Goal: Task Accomplishment & Management: Manage account settings

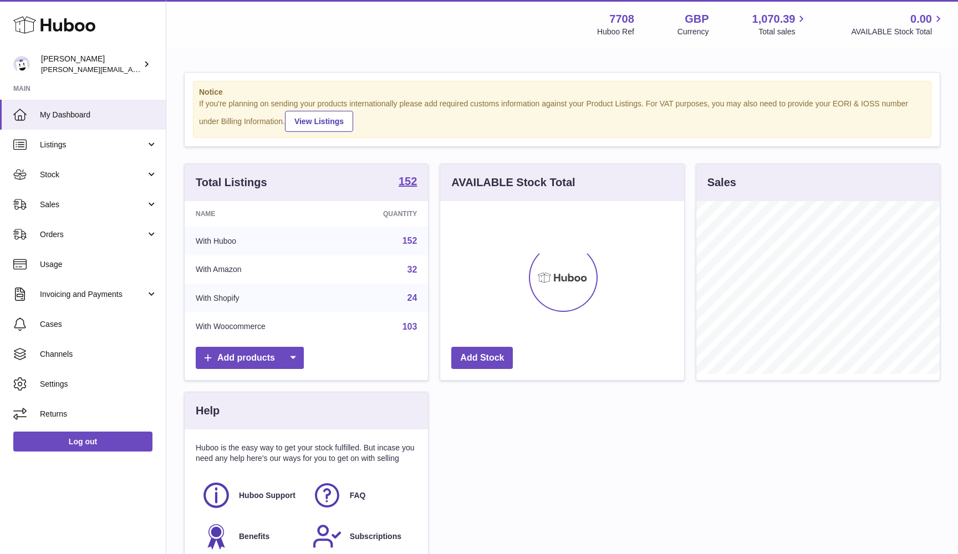
scroll to position [173, 244]
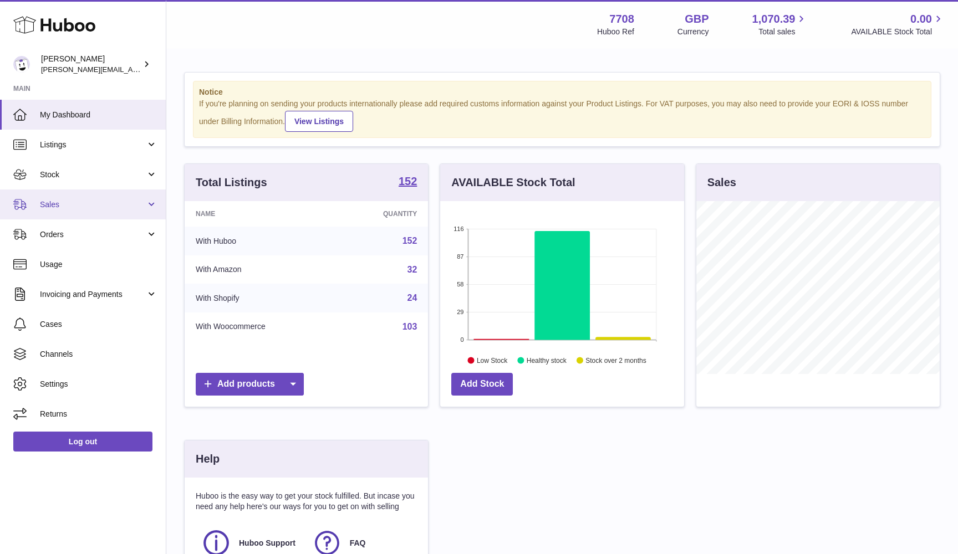
click at [65, 196] on link "Sales" at bounding box center [83, 205] width 166 height 30
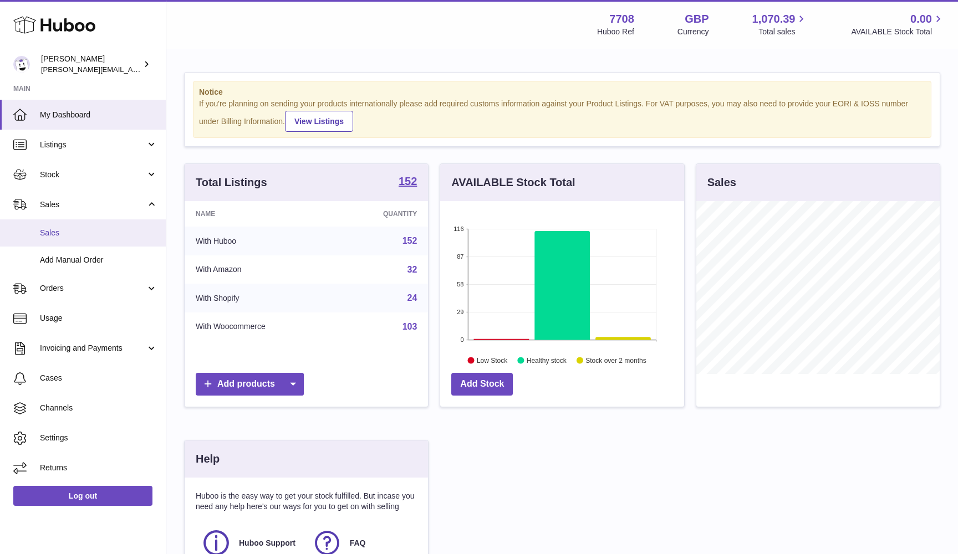
click at [58, 236] on span "Sales" at bounding box center [99, 233] width 118 height 11
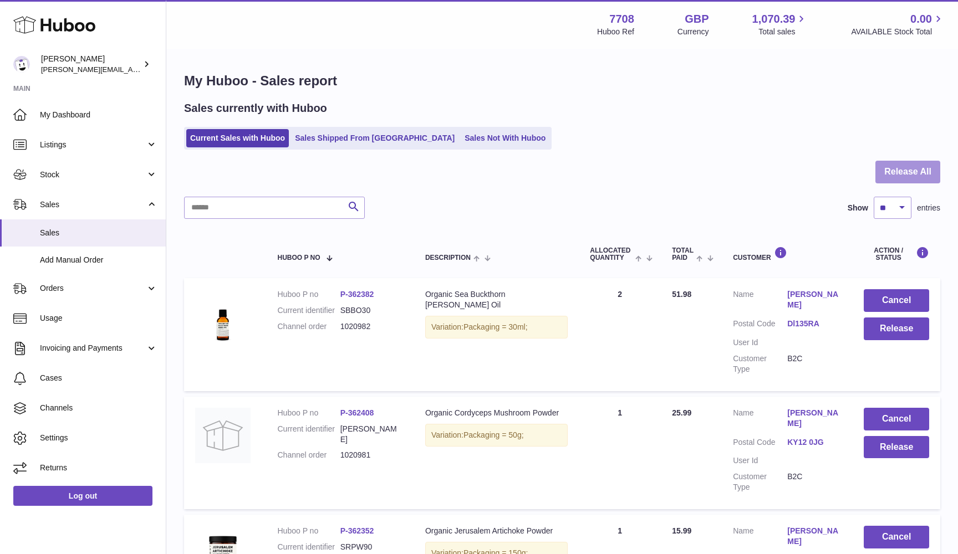
click at [895, 177] on button "Release All" at bounding box center [907, 172] width 65 height 23
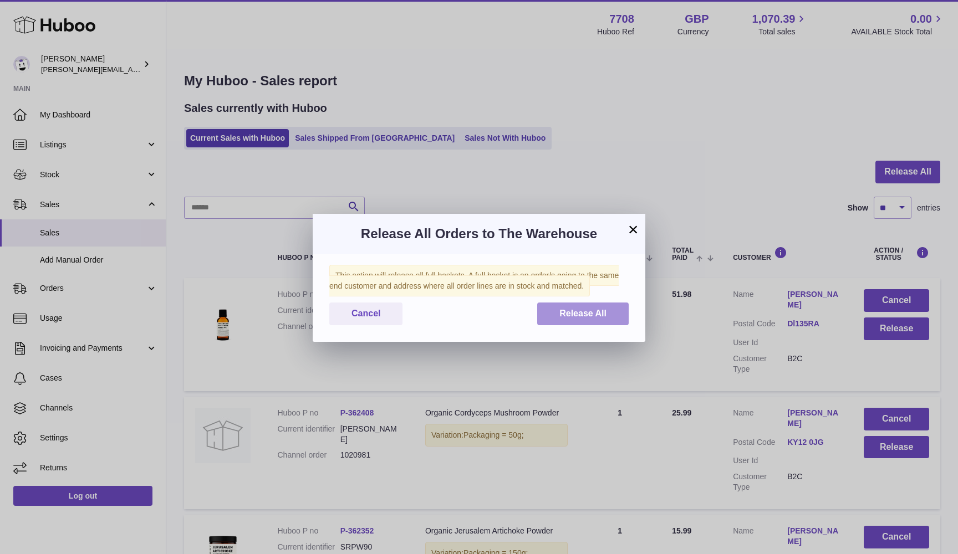
click at [575, 309] on span "Release All" at bounding box center [582, 313] width 47 height 9
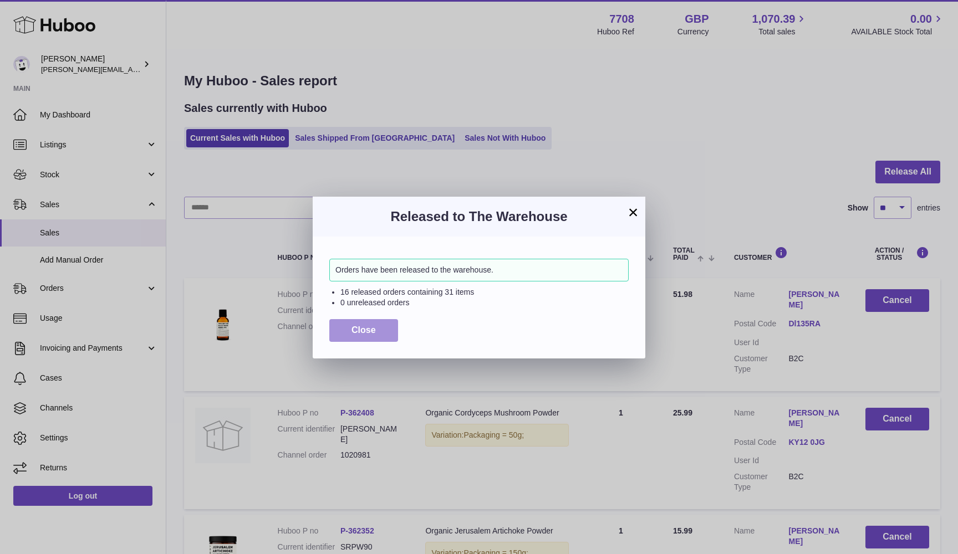
click at [381, 323] on button "Close" at bounding box center [363, 330] width 69 height 23
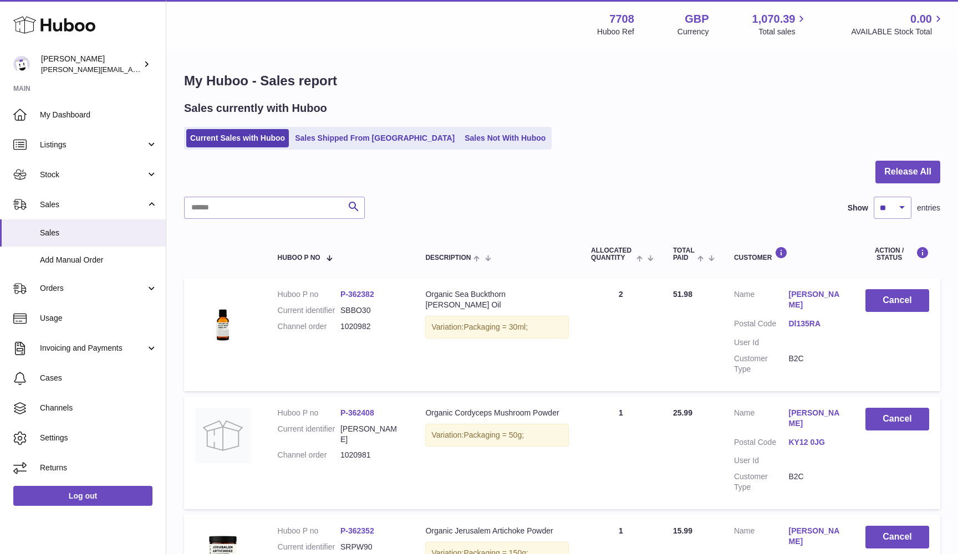
click at [422, 126] on div "Sales currently with Huboo Current Sales with Huboo Sales Shipped From Huboo Sa…" at bounding box center [562, 125] width 756 height 49
click at [461, 138] on link "Sales Not With Huboo" at bounding box center [505, 138] width 89 height 18
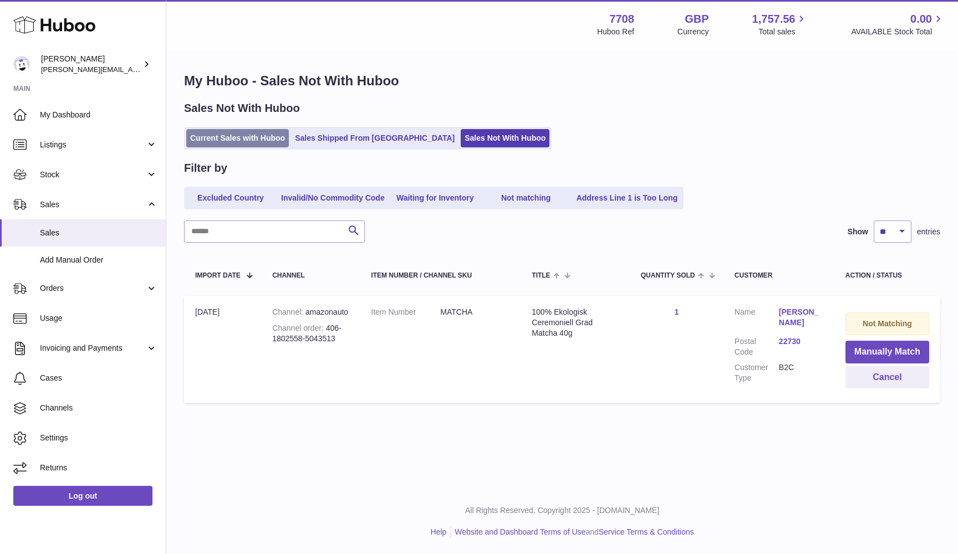
click at [231, 140] on link "Current Sales with Huboo" at bounding box center [237, 138] width 103 height 18
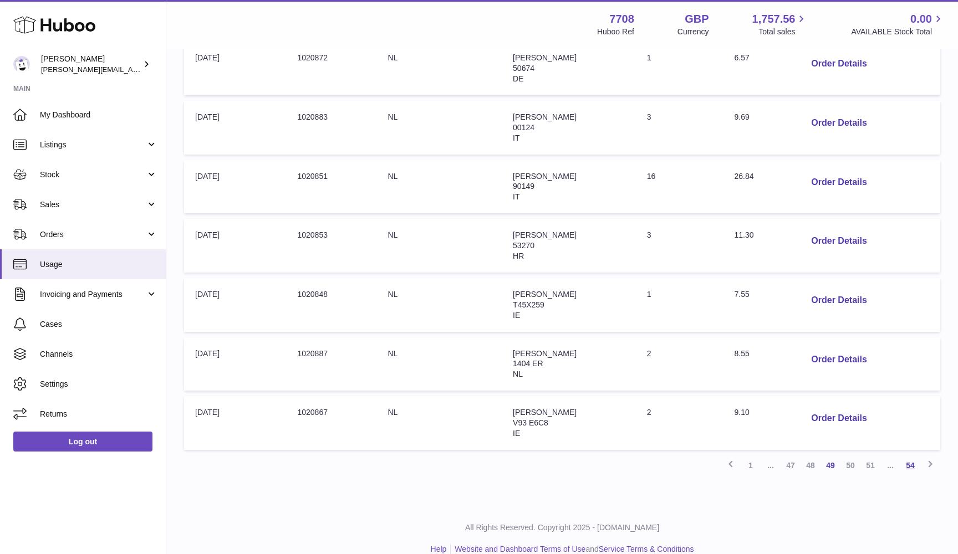
click at [906, 456] on link "54" at bounding box center [910, 466] width 20 height 20
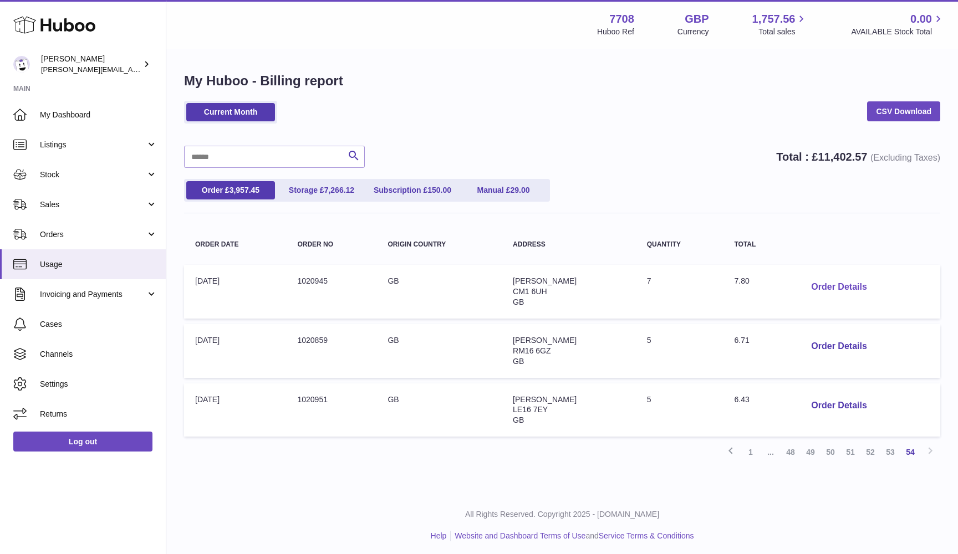
click at [836, 284] on button "Order Details" at bounding box center [838, 287] width 73 height 23
click at [844, 275] on div at bounding box center [479, 277] width 958 height 554
click at [837, 346] on button "Order Details" at bounding box center [838, 346] width 73 height 23
click at [836, 335] on div "× Order Details - 1020859 Description: Huboo 48 Tracked Medium parcel to 5kg To…" at bounding box center [479, 437] width 958 height 875
click at [887, 449] on link "53" at bounding box center [890, 452] width 20 height 20
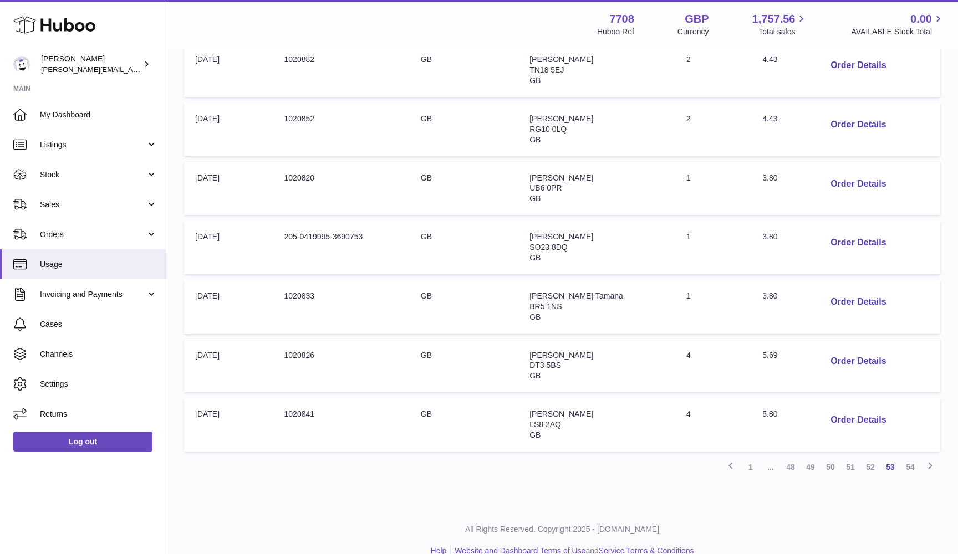
scroll to position [400, 0]
click at [835, 233] on button "Order Details" at bounding box center [858, 242] width 73 height 23
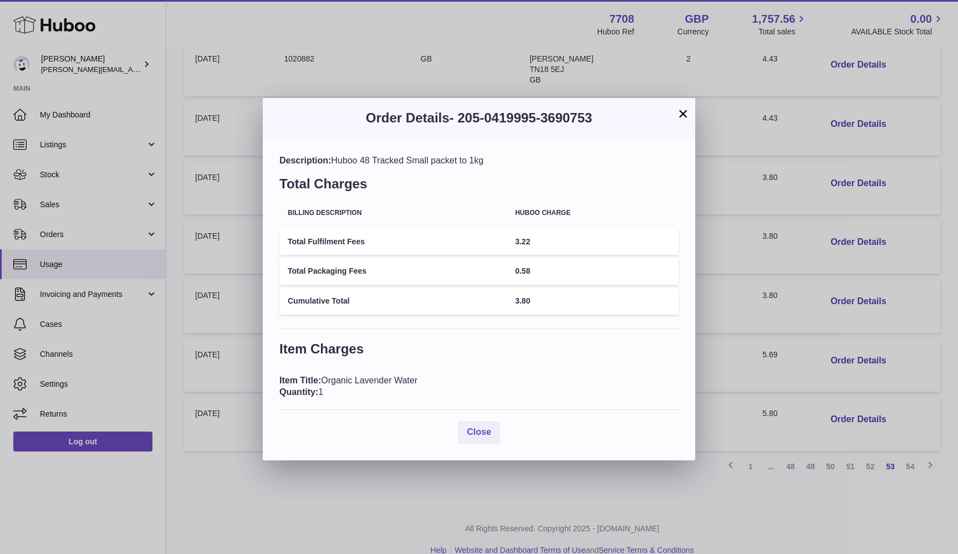
click at [834, 250] on div "× Order Details - 205-0419995-3690753 Description: Huboo 48 Tracked Small packe…" at bounding box center [479, 277] width 958 height 554
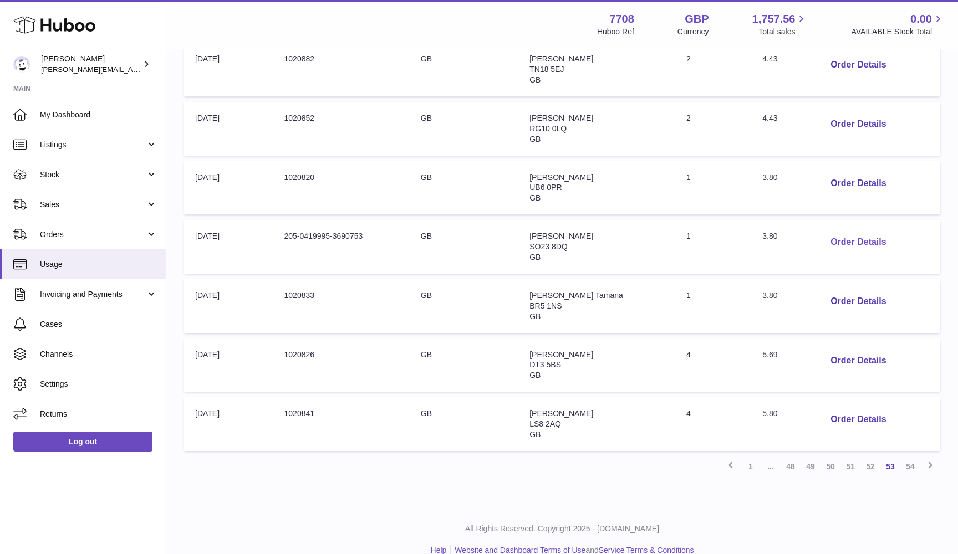
click at [854, 237] on button "Order Details" at bounding box center [858, 242] width 73 height 23
click at [741, 175] on div at bounding box center [479, 277] width 958 height 554
click at [870, 457] on link "52" at bounding box center [870, 467] width 20 height 20
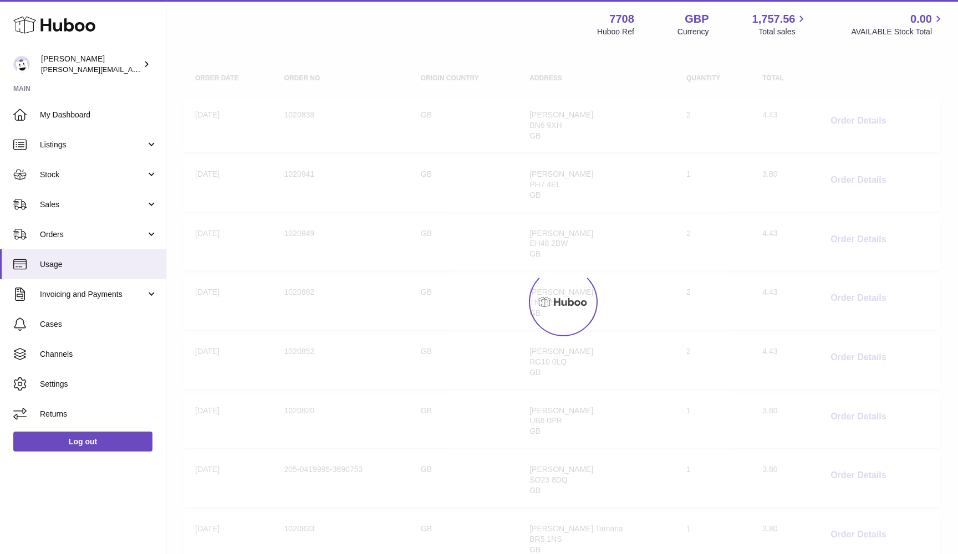
scroll to position [50, 0]
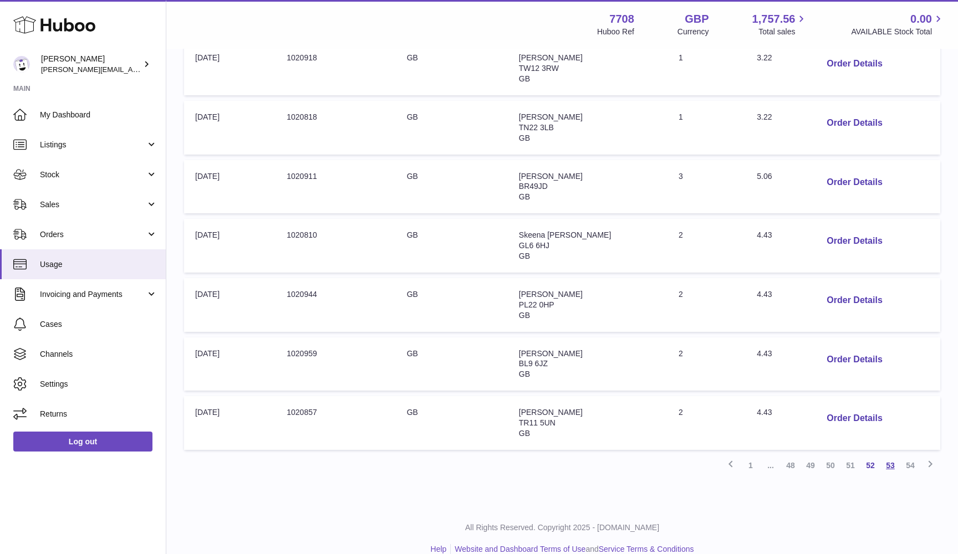
click at [891, 456] on link "53" at bounding box center [890, 466] width 20 height 20
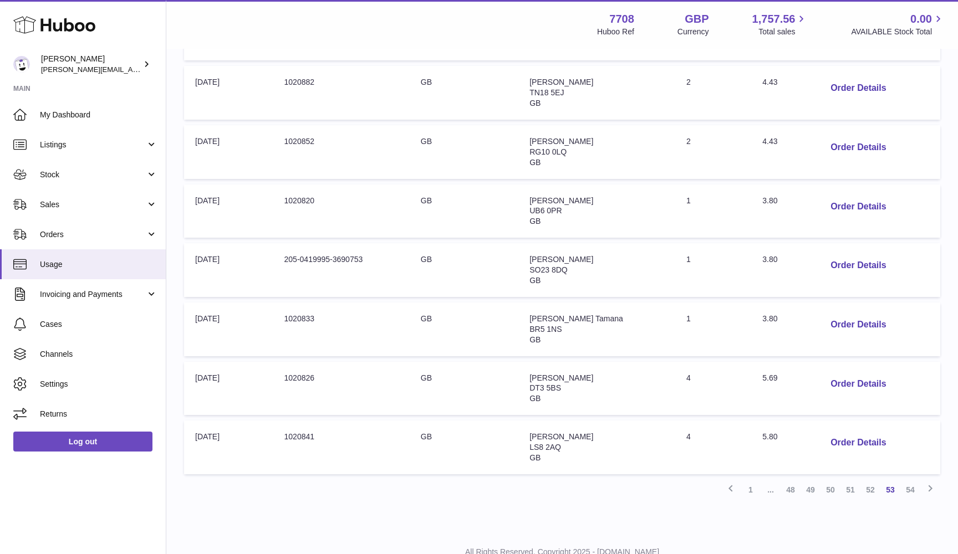
scroll to position [377, 0]
click at [858, 258] on button "Order Details" at bounding box center [858, 265] width 73 height 23
click at [892, 258] on div at bounding box center [479, 277] width 958 height 554
click at [911, 479] on link "54" at bounding box center [910, 489] width 20 height 20
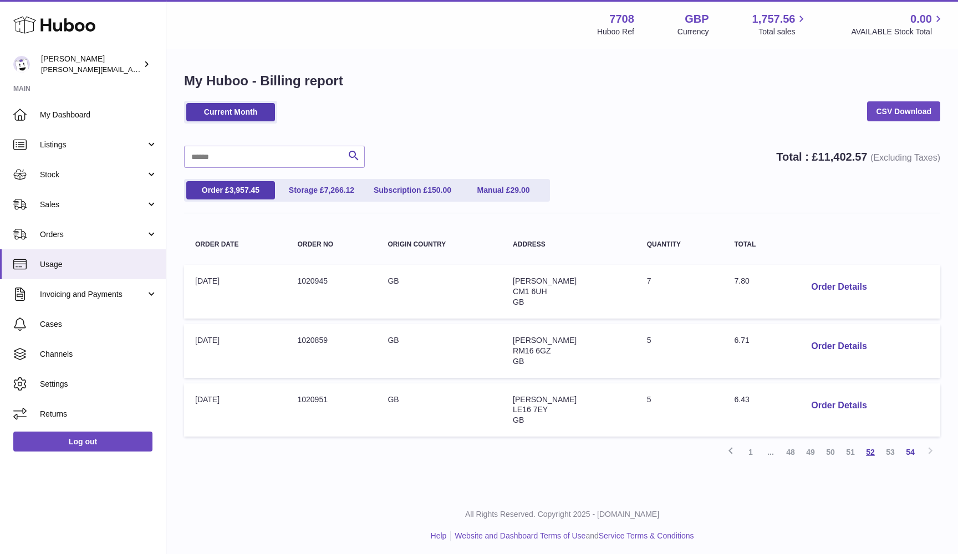
click at [866, 451] on link "52" at bounding box center [870, 452] width 20 height 20
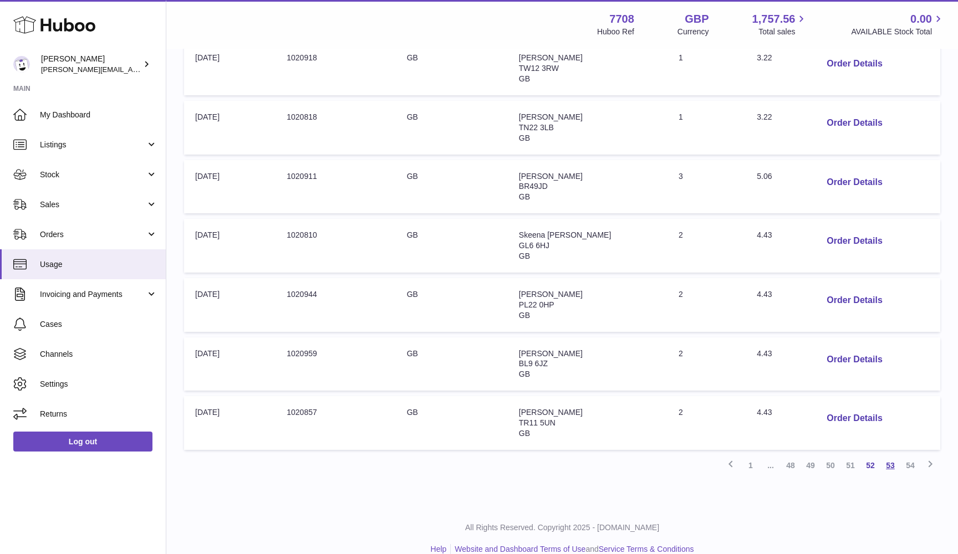
click at [890, 456] on link "53" at bounding box center [890, 466] width 20 height 20
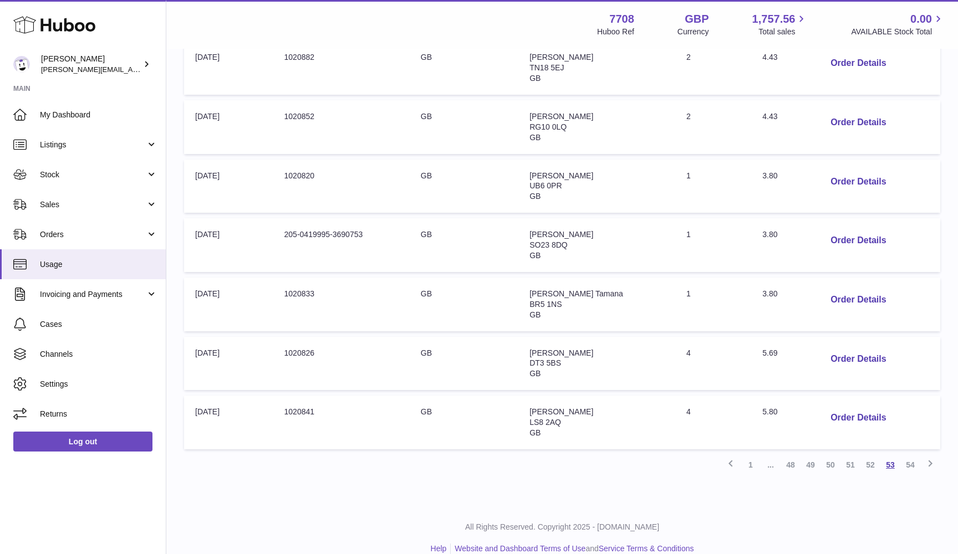
scroll to position [401, 0]
click at [850, 230] on button "Order Details" at bounding box center [858, 241] width 73 height 23
click at [862, 313] on div at bounding box center [479, 277] width 958 height 554
click at [855, 456] on link "51" at bounding box center [850, 466] width 20 height 20
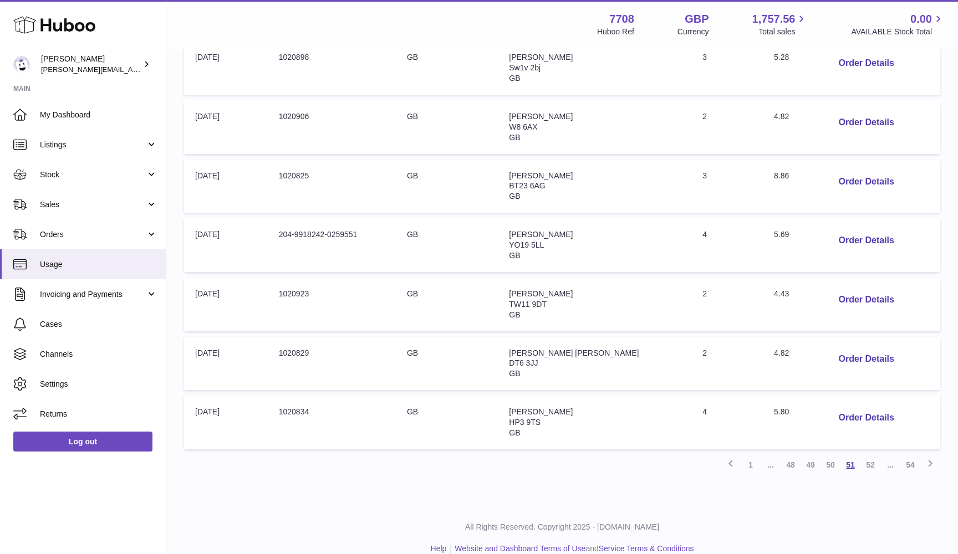
scroll to position [401, 0]
click at [838, 456] on link "50" at bounding box center [830, 466] width 20 height 20
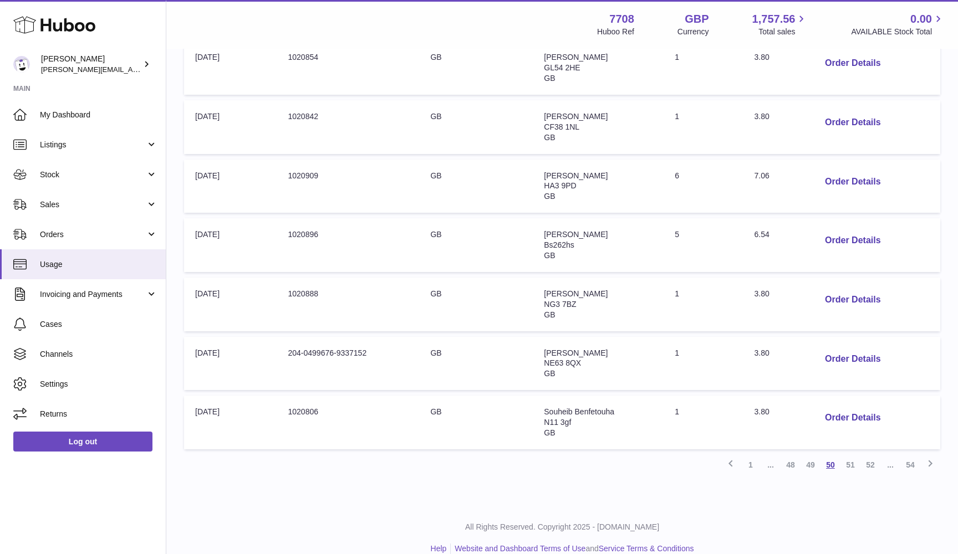
scroll to position [401, 0]
click at [848, 349] on button "Order Details" at bounding box center [852, 360] width 73 height 23
click at [876, 341] on div at bounding box center [479, 277] width 958 height 554
click at [865, 456] on link "52" at bounding box center [870, 466] width 20 height 20
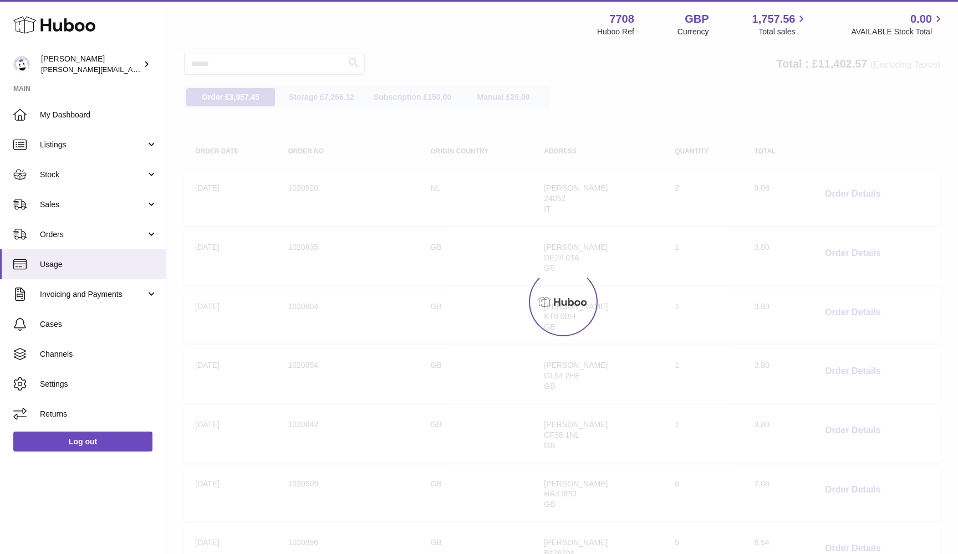
scroll to position [50, 0]
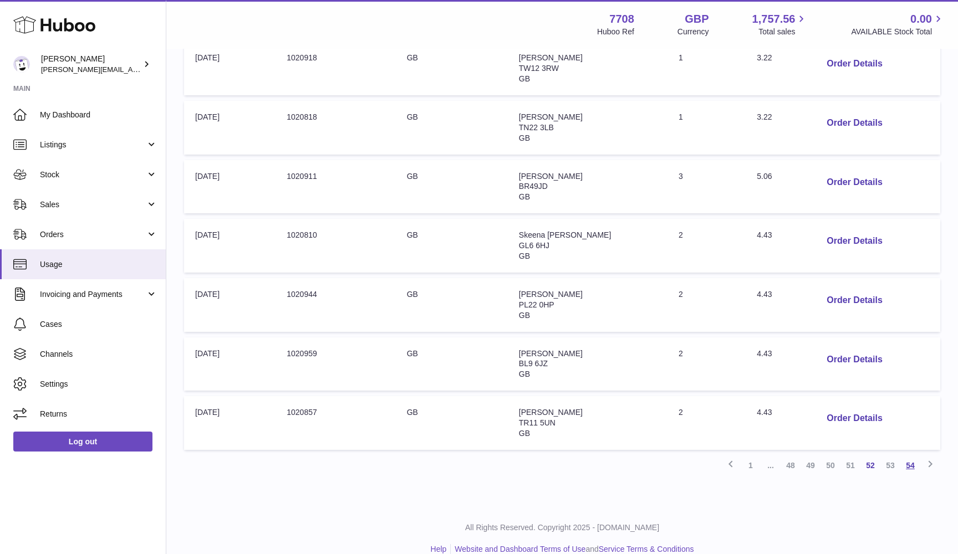
click at [909, 456] on link "54" at bounding box center [910, 466] width 20 height 20
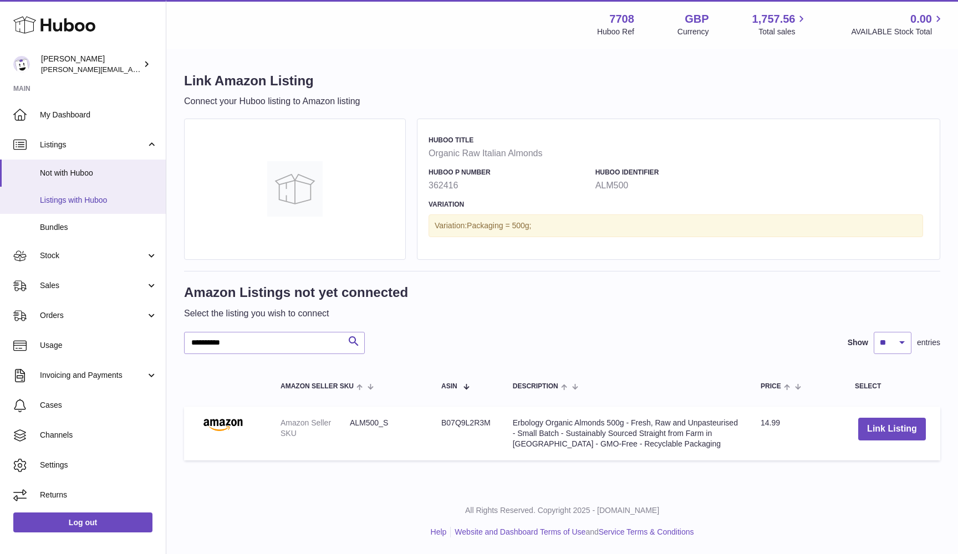
click at [55, 200] on span "Listings with Huboo" at bounding box center [99, 200] width 118 height 11
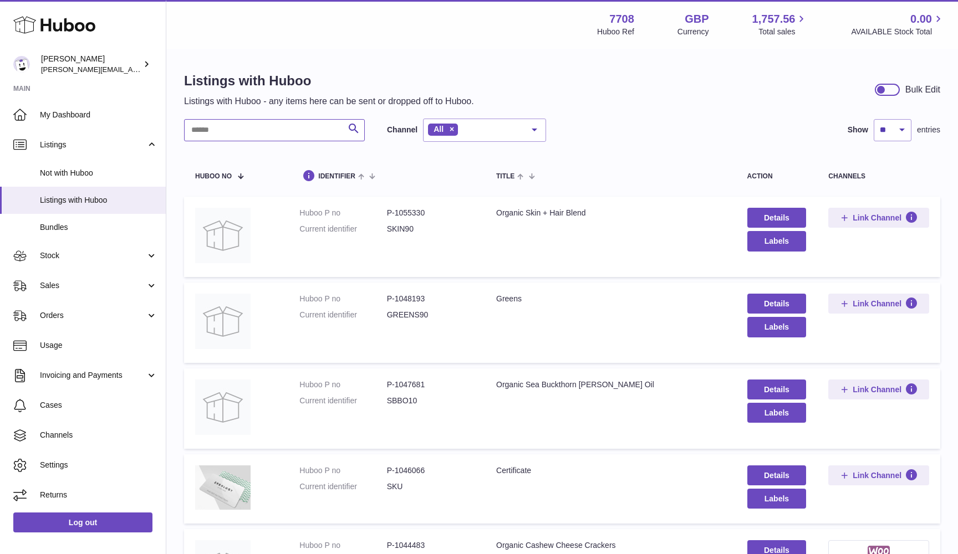
click at [337, 134] on input "text" at bounding box center [274, 130] width 181 height 22
paste input "********"
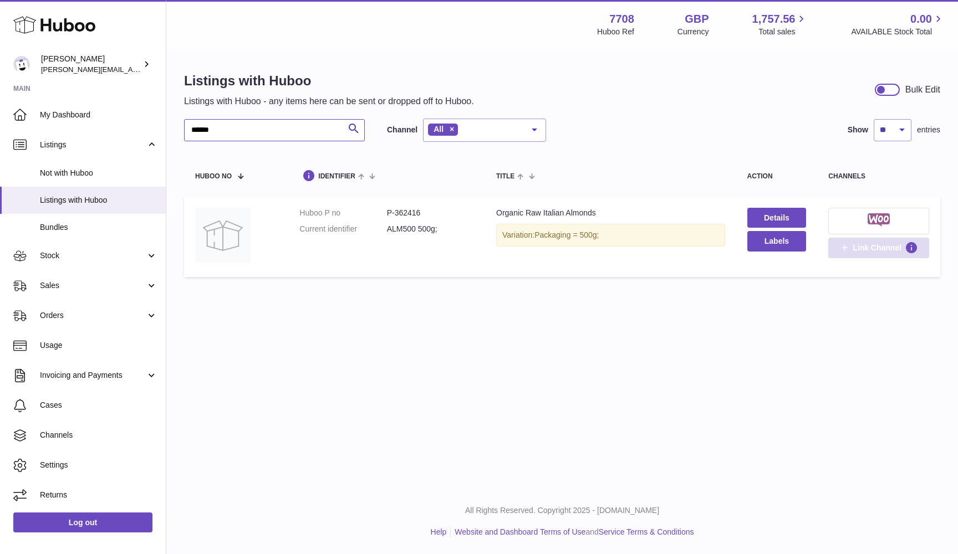
type input "******"
click at [865, 241] on button "Link Channel" at bounding box center [878, 248] width 101 height 20
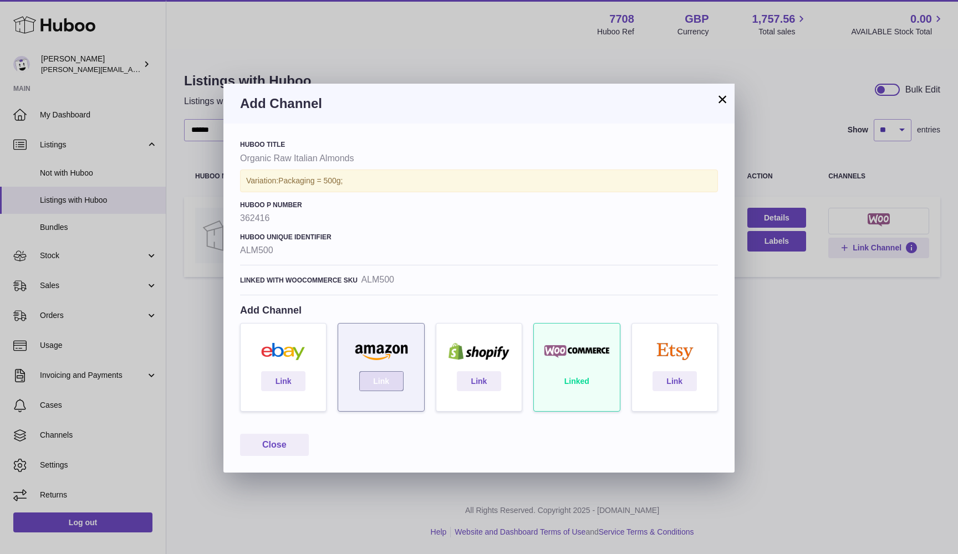
click at [374, 377] on link "Link" at bounding box center [381, 381] width 44 height 20
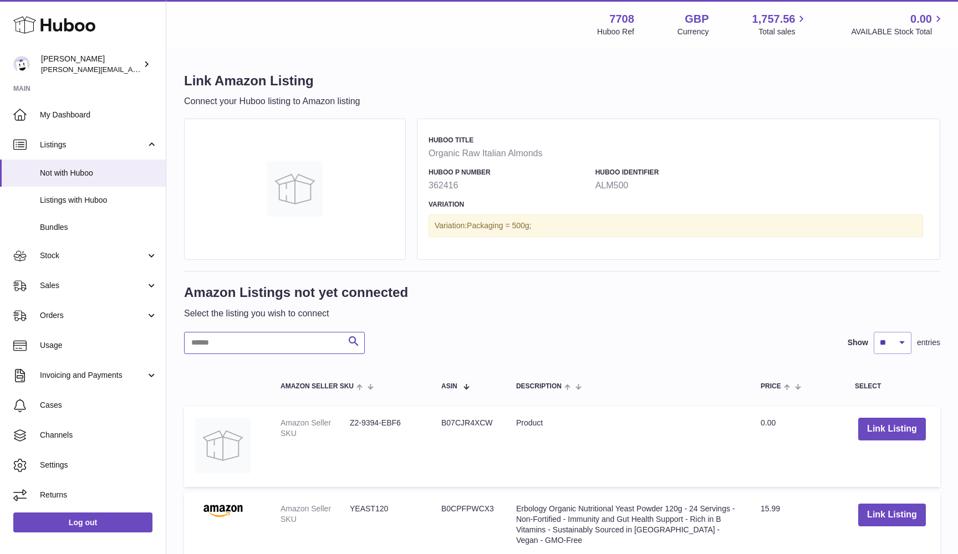
click at [236, 340] on input "text" at bounding box center [274, 343] width 181 height 22
paste input "********"
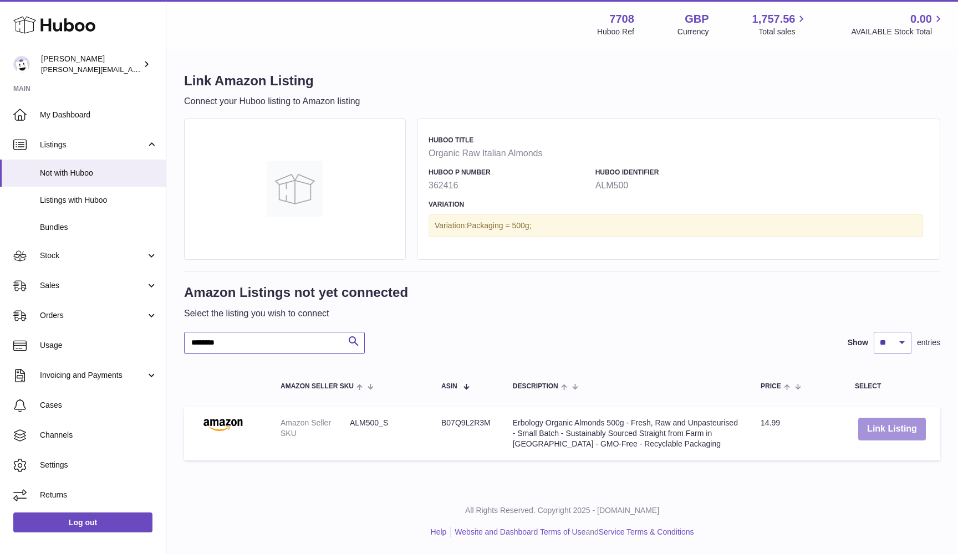
type input "********"
click at [886, 433] on button "Link Listing" at bounding box center [892, 429] width 68 height 23
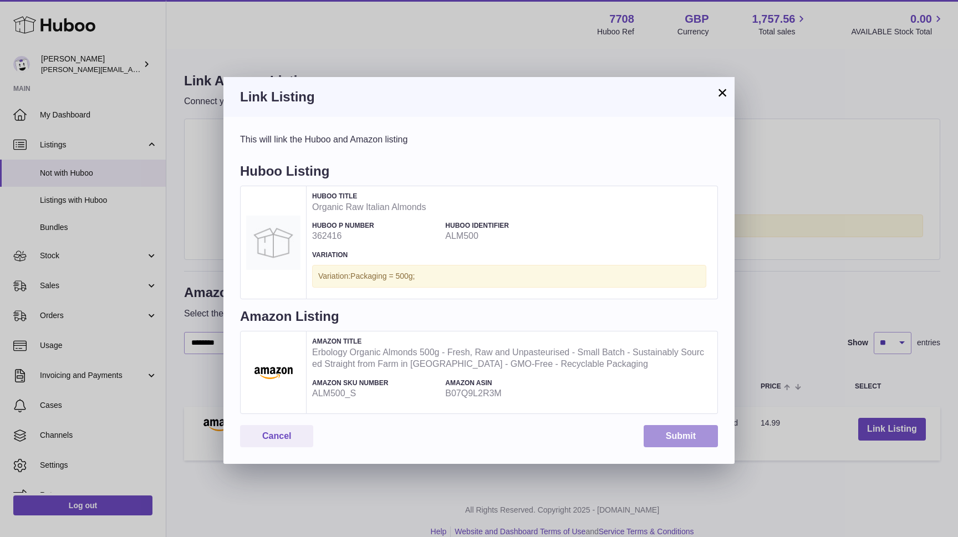
click at [690, 436] on button "Submit" at bounding box center [681, 436] width 74 height 23
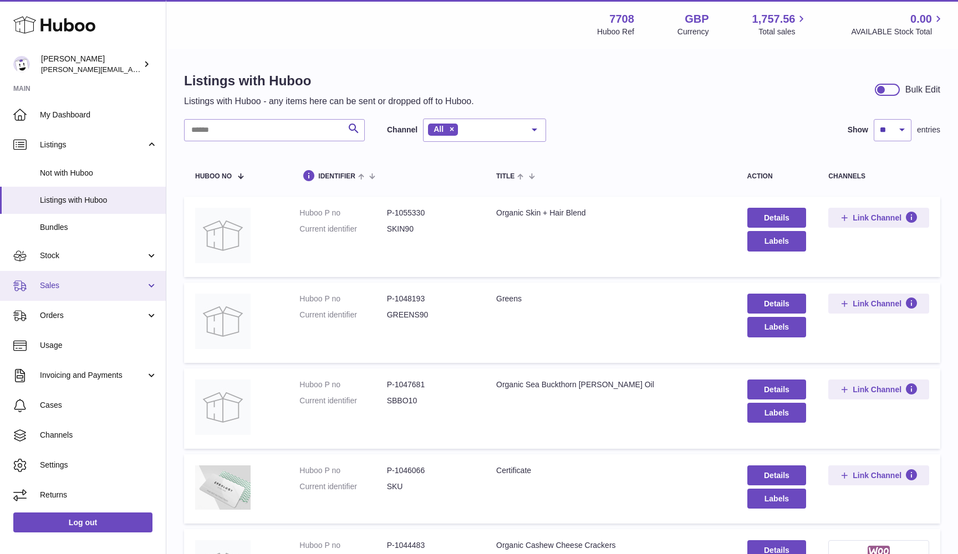
click at [84, 274] on link "Sales" at bounding box center [83, 286] width 166 height 30
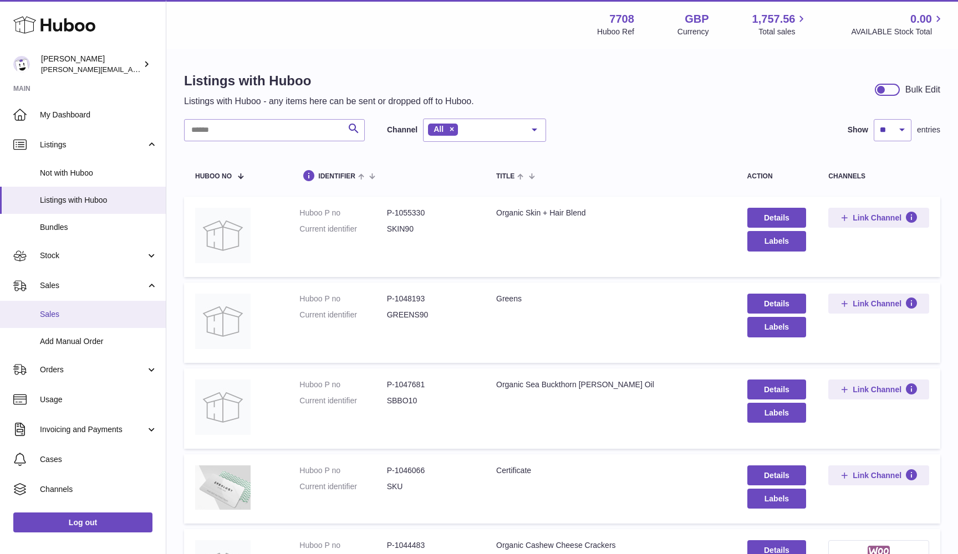
click at [84, 309] on span "Sales" at bounding box center [99, 314] width 118 height 11
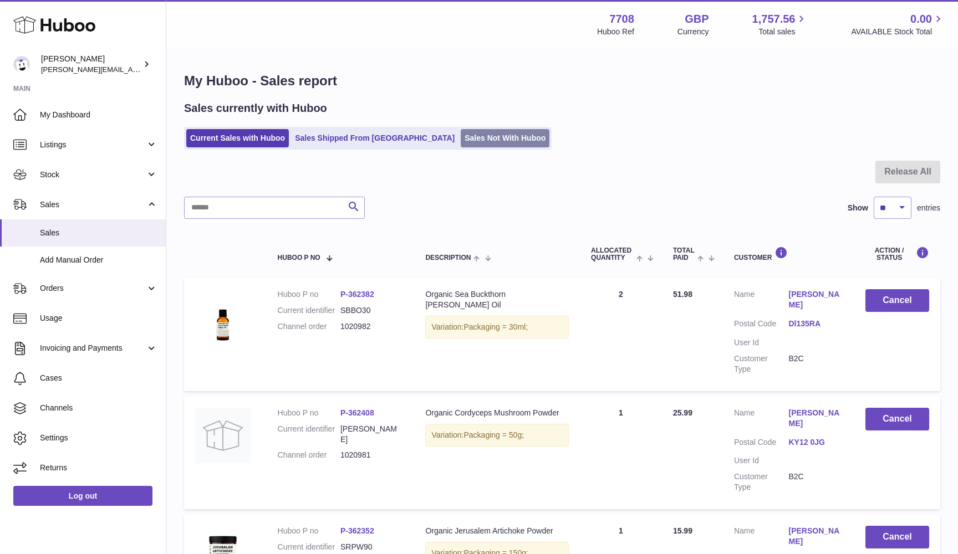
click at [461, 137] on link "Sales Not With Huboo" at bounding box center [505, 138] width 89 height 18
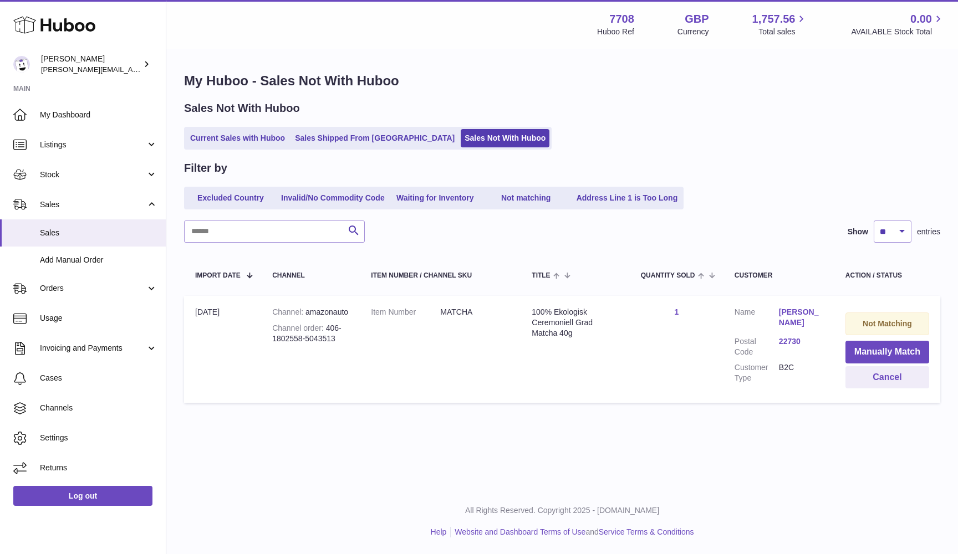
click at [437, 127] on ul "Current Sales with Huboo Sales Shipped From Huboo Sales Not With Huboo" at bounding box center [368, 138] width 368 height 23
click at [461, 141] on link "Sales Not With Huboo" at bounding box center [505, 138] width 89 height 18
